Goal: Task Accomplishment & Management: Use online tool/utility

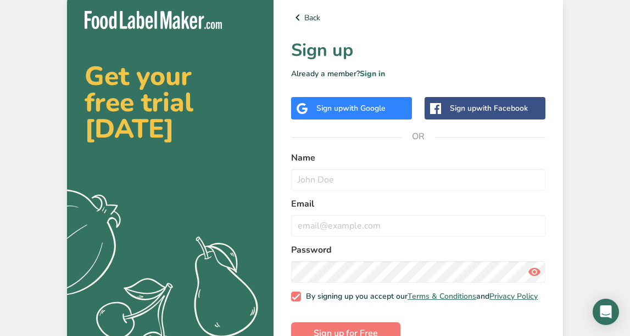
click at [377, 107] on span "with Google" at bounding box center [363, 108] width 43 height 10
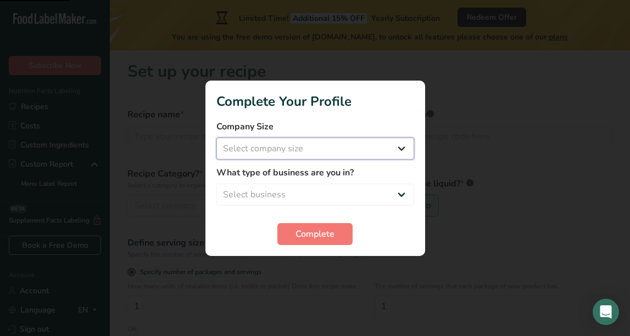
click at [335, 151] on select "Select company size Fewer than 10 Employees 10 to 50 Employees 51 to 500 Employ…" at bounding box center [315, 149] width 198 height 22
select select "1"
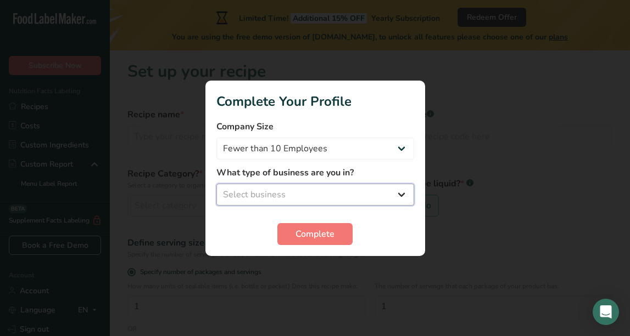
click at [334, 190] on select "Select business Packaged Food Manufacturer Restaurant & Cafe Bakery Meal Plans …" at bounding box center [315, 195] width 198 height 22
select select "4"
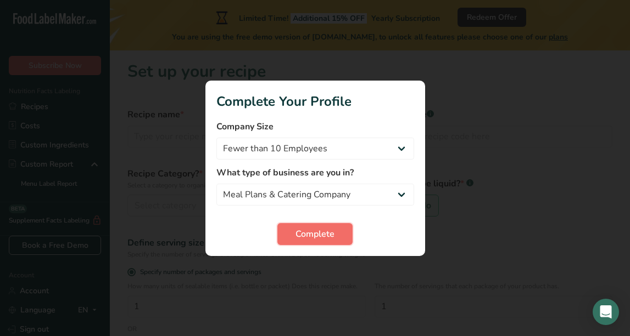
click at [322, 231] on span "Complete" at bounding box center [314, 234] width 39 height 13
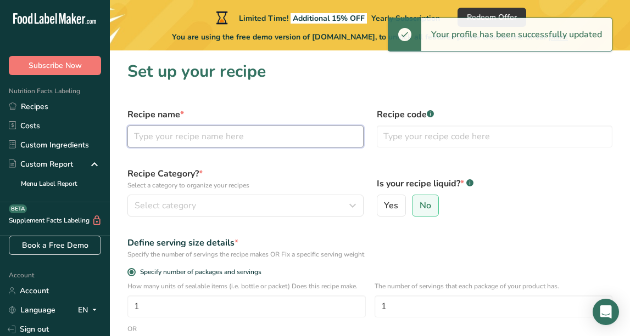
click at [256, 142] on input "text" at bounding box center [245, 137] width 236 height 22
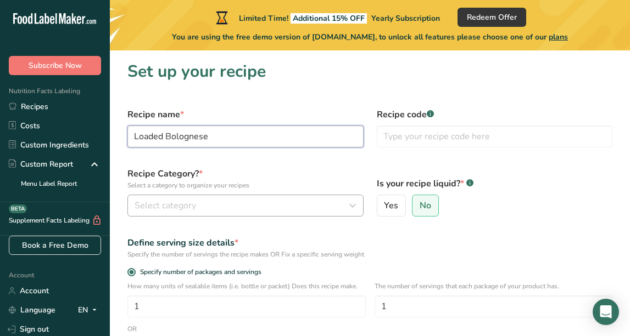
type input "Loaded Bolognese"
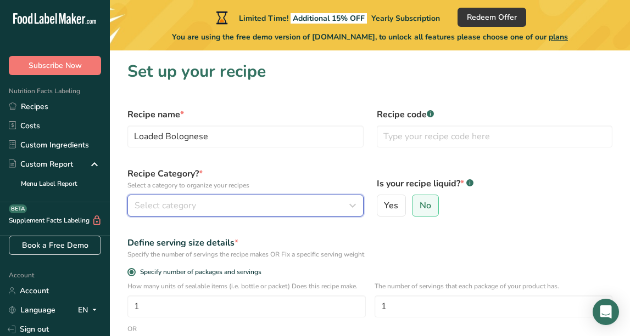
click at [278, 206] on div "Select category" at bounding box center [241, 205] width 215 height 13
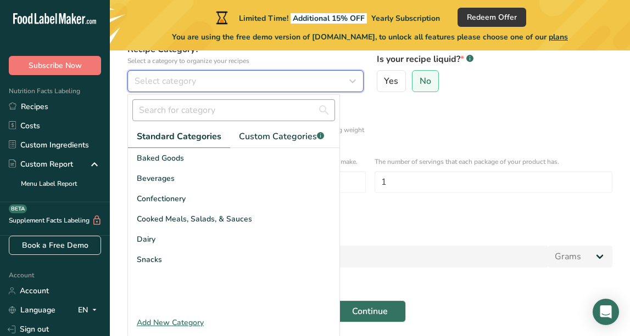
scroll to position [128, 0]
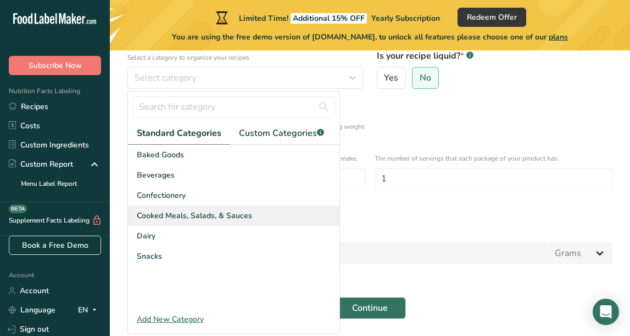
click at [212, 215] on span "Cooked Meals, Salads, & Sauces" at bounding box center [194, 216] width 115 height 12
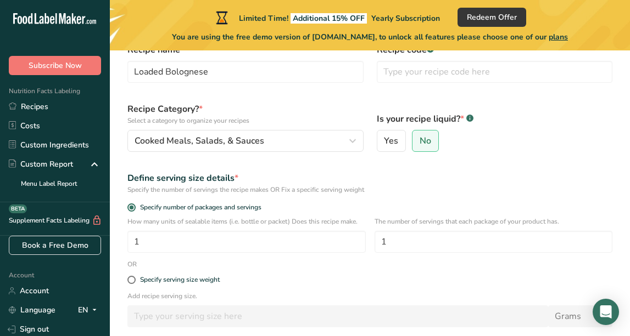
scroll to position [61, 0]
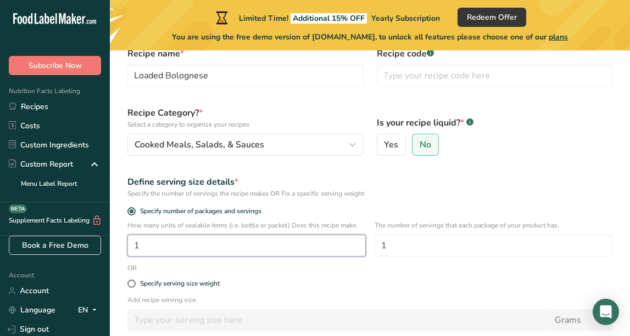
click at [269, 243] on input "1" at bounding box center [246, 246] width 238 height 22
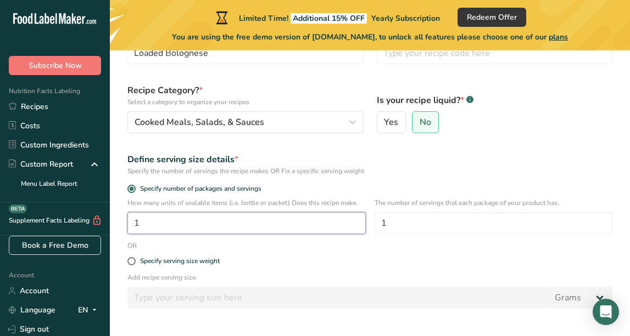
scroll to position [59, 0]
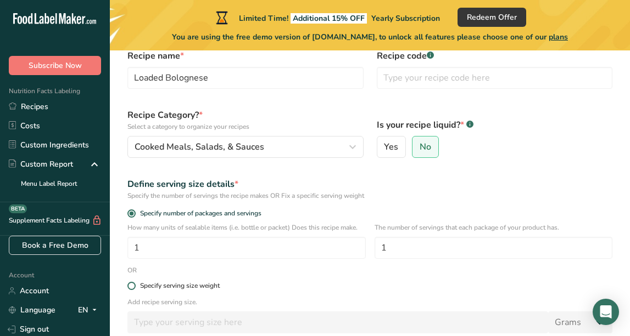
click at [133, 287] on span at bounding box center [131, 286] width 8 height 8
click at [133, 287] on input "Specify serving size weight" at bounding box center [130, 286] width 7 height 7
radio input "true"
radio input "false"
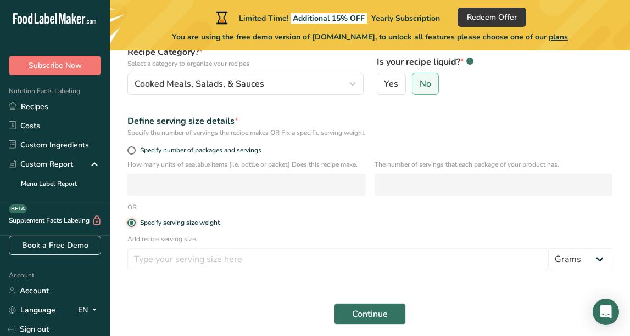
scroll to position [123, 0]
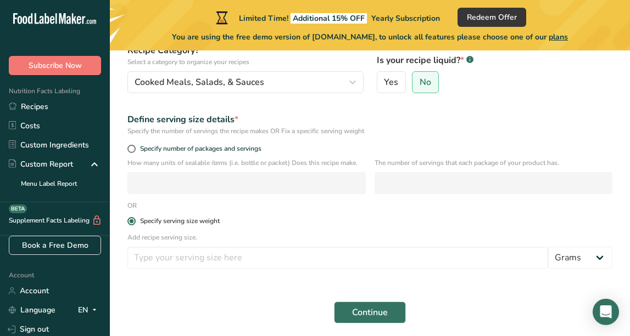
click at [128, 223] on span at bounding box center [131, 221] width 8 height 8
click at [128, 223] on input "Specify serving size weight" at bounding box center [130, 221] width 7 height 7
click at [184, 166] on p "How many units of sealable items (i.e. bottle or packet) Does this recipe make." at bounding box center [246, 163] width 238 height 10
click at [130, 151] on span at bounding box center [131, 149] width 8 height 8
click at [130, 151] on input "Specify number of packages and servings" at bounding box center [130, 148] width 7 height 7
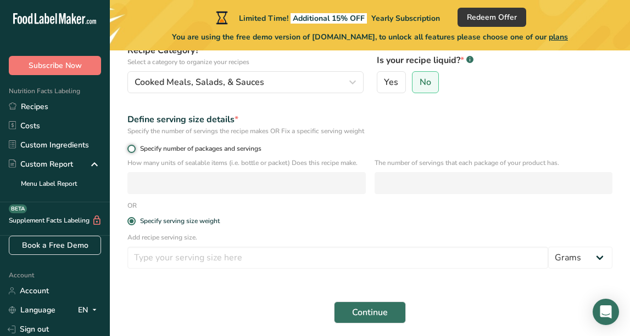
radio input "true"
radio input "false"
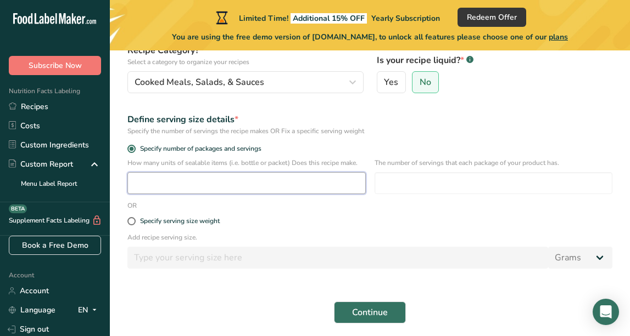
click at [163, 183] on input "number" at bounding box center [246, 183] width 238 height 22
type input "2"
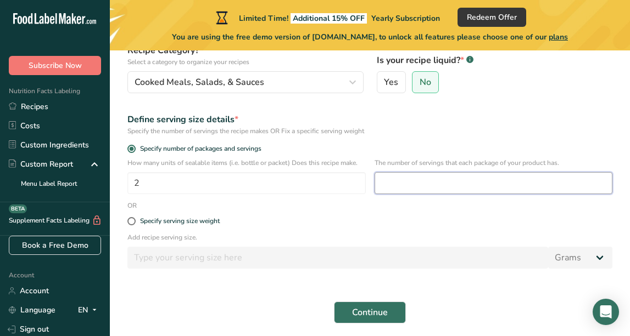
click at [480, 182] on input "number" at bounding box center [493, 183] width 238 height 22
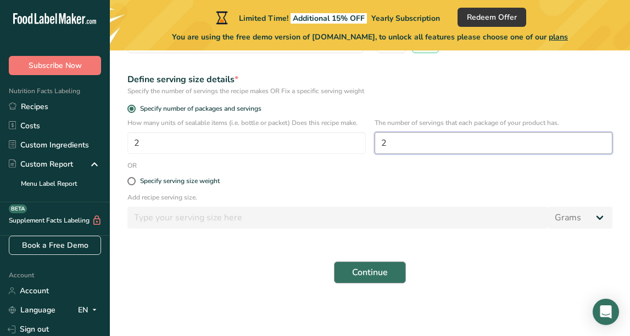
type input "2"
click at [378, 273] on span "Continue" at bounding box center [370, 272] width 36 height 13
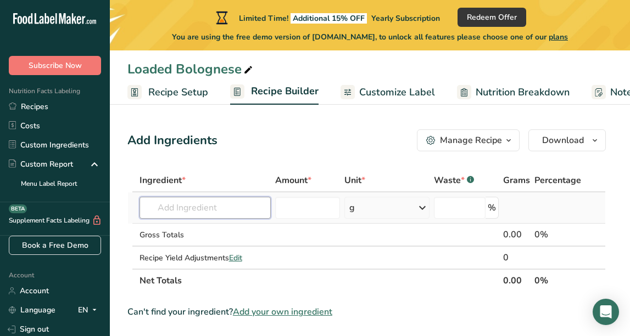
click at [173, 212] on input "text" at bounding box center [205, 208] width 132 height 22
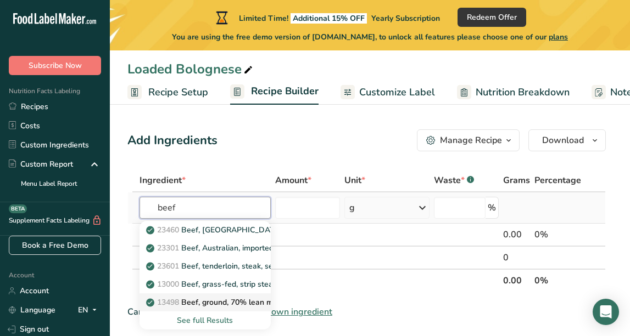
type input "beef"
click at [248, 302] on p "13498 Beef, ground, 70% lean meat / 30% fat, raw" at bounding box center [242, 303] width 188 height 12
type input "Beef, ground, 70% lean meat / 30% fat, raw"
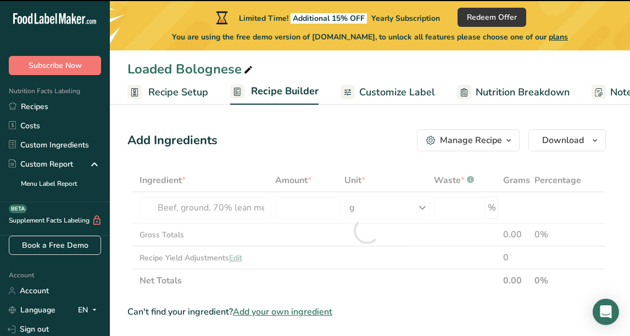
type input "0"
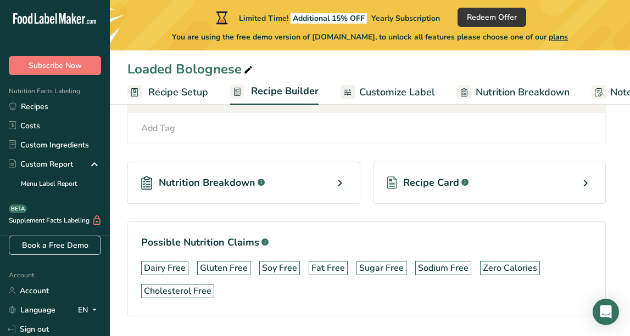
scroll to position [775, 0]
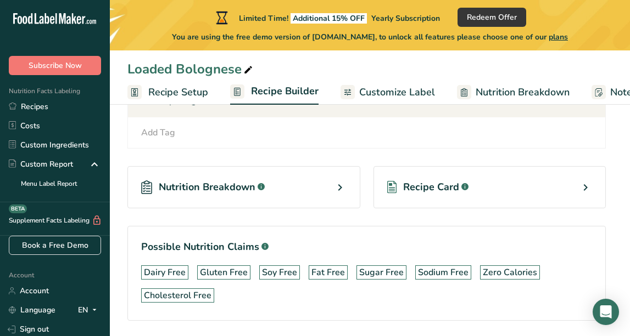
click at [338, 178] on icon at bounding box center [339, 188] width 13 height 20
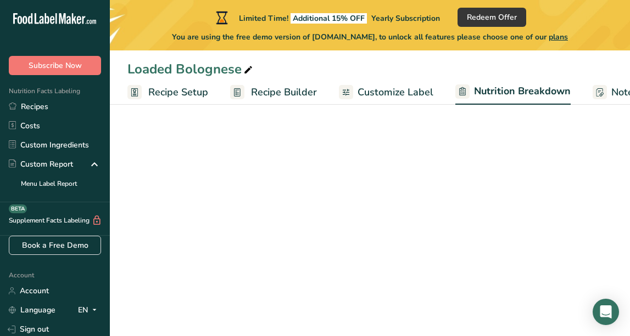
select select "Calories"
